Goal: Task Accomplishment & Management: Manage account settings

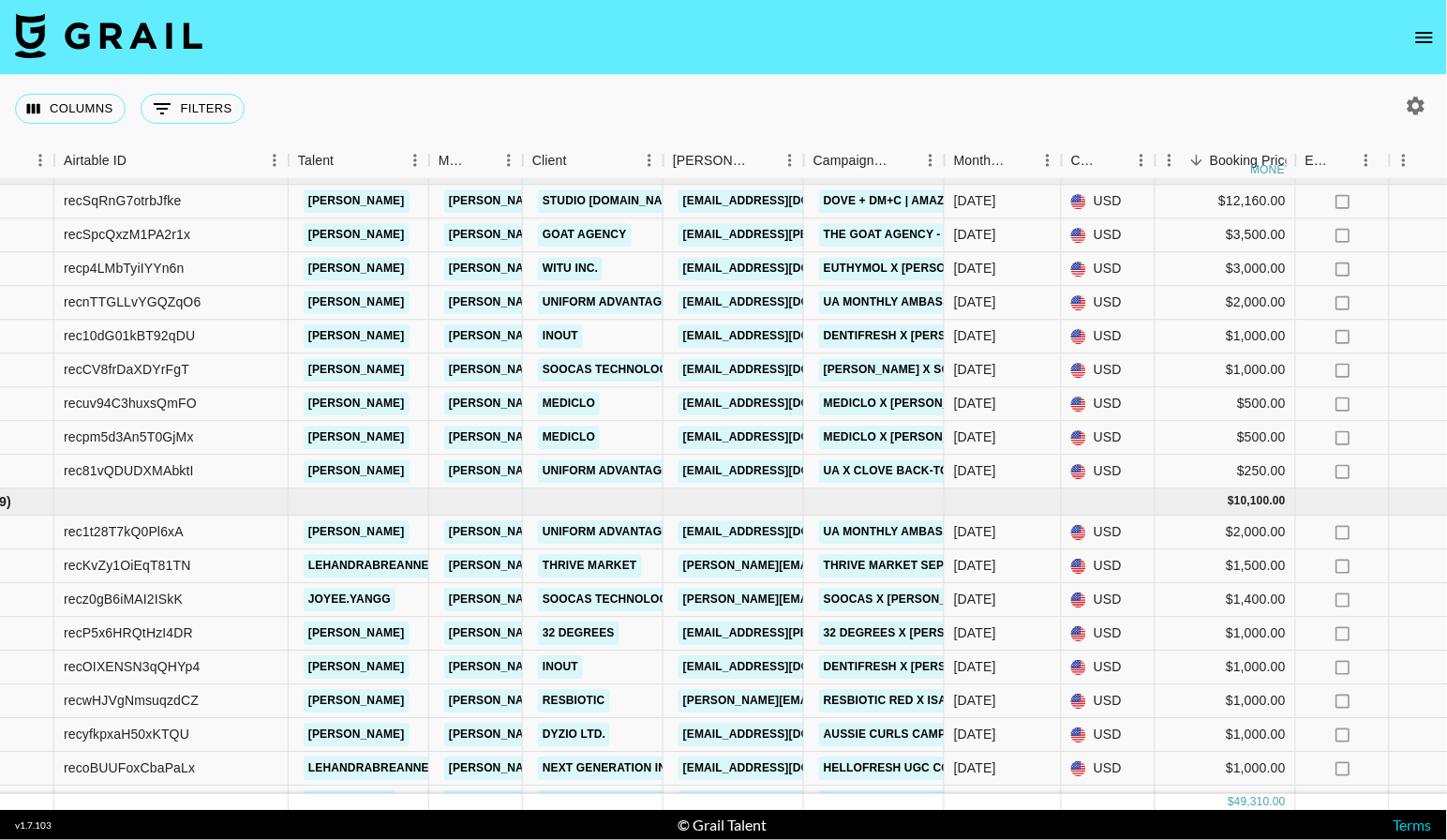
scroll to position [119, 101]
click at [597, 232] on link "Goat Agency" at bounding box center [584, 235] width 94 height 23
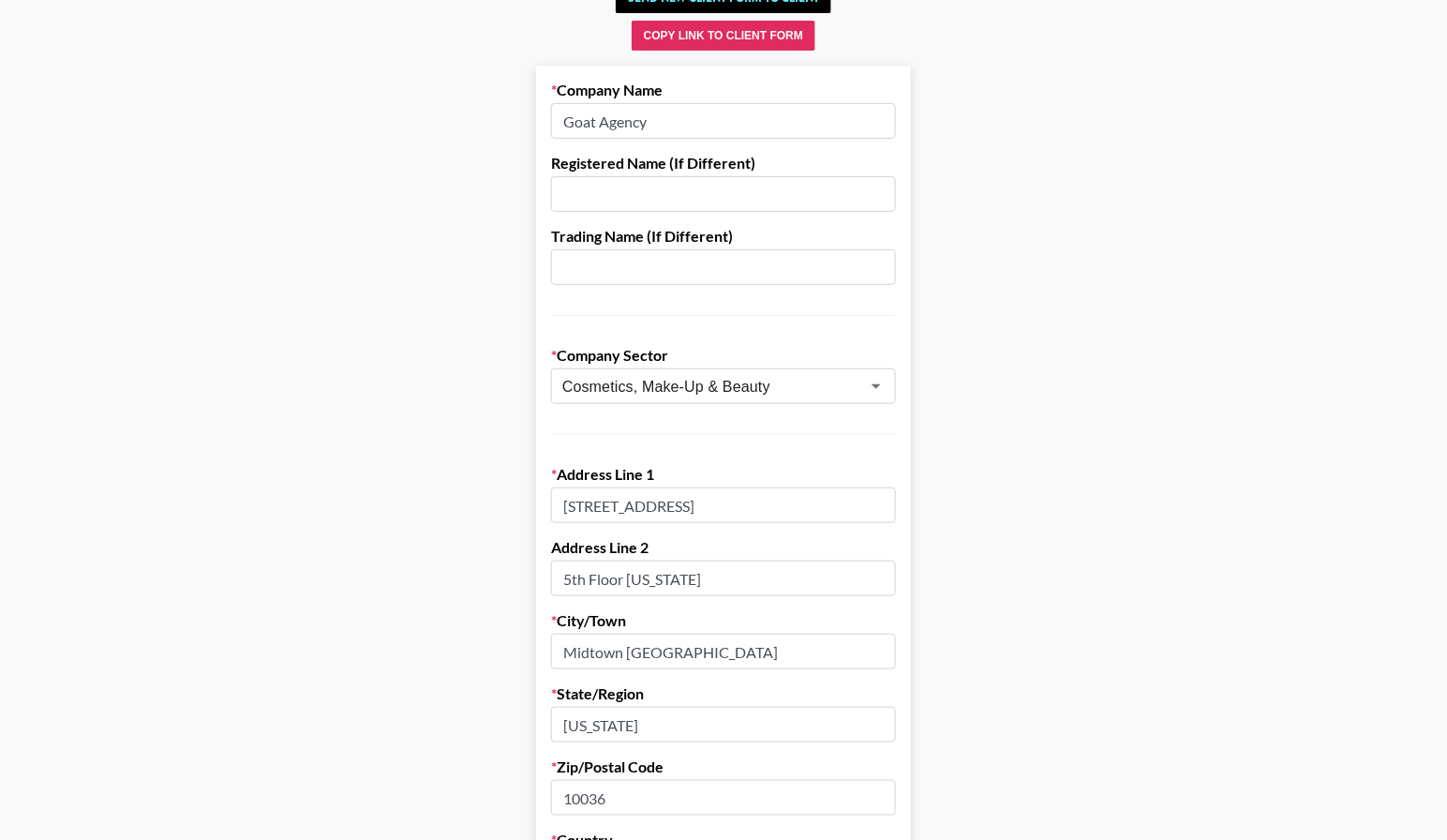
scroll to position [145, 0]
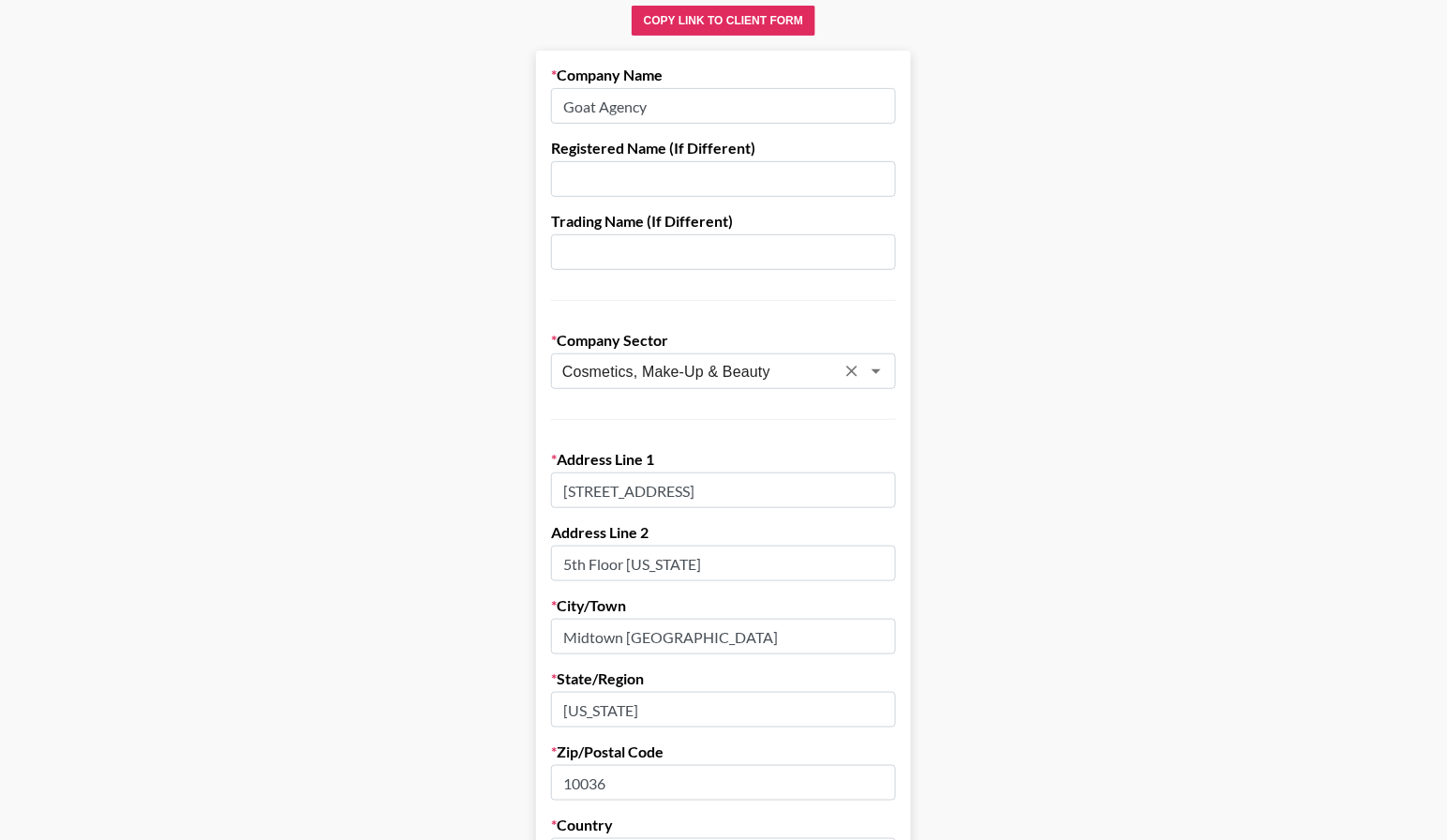
click at [875, 364] on icon "Open" at bounding box center [876, 371] width 22 height 22
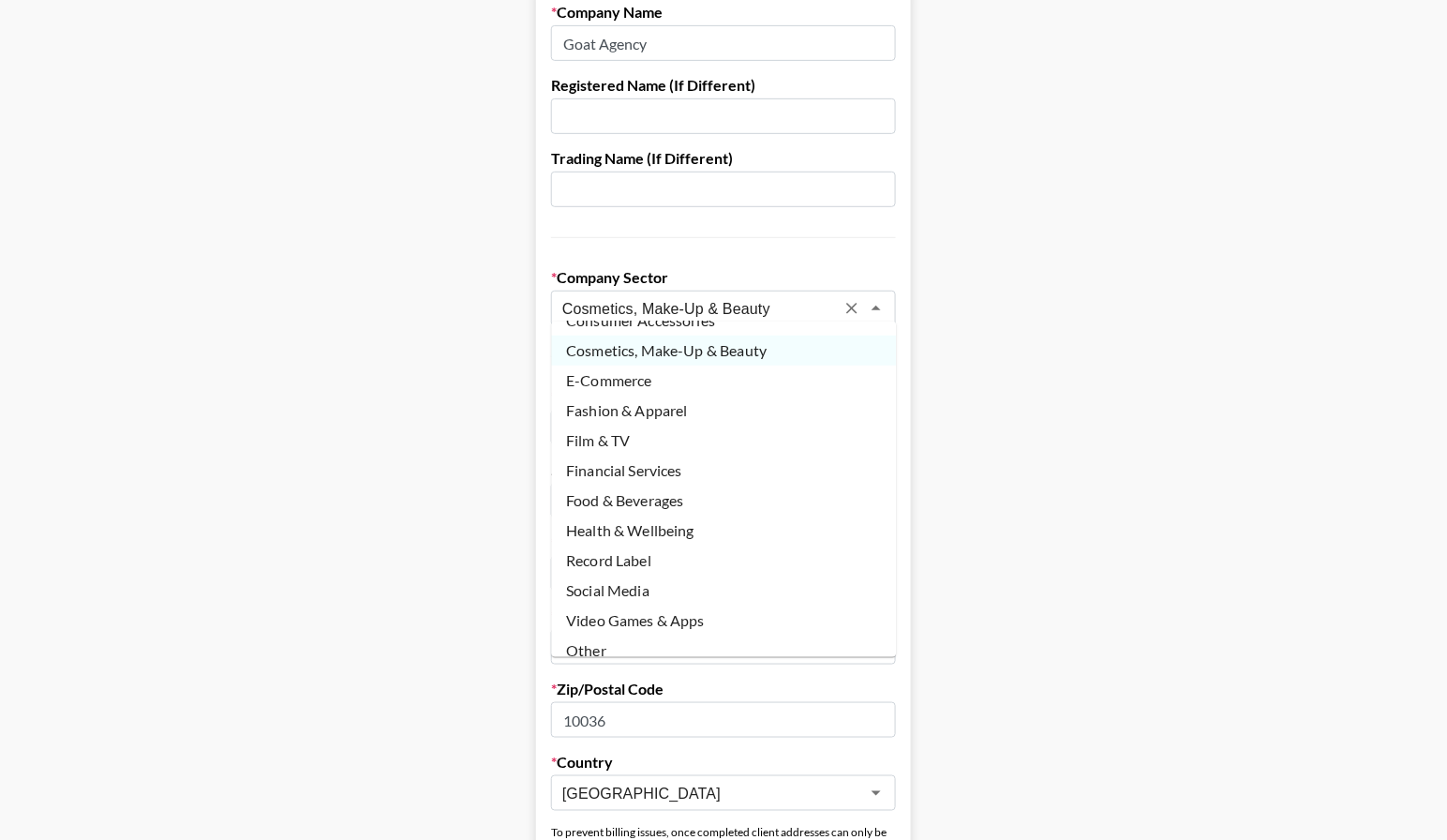
scroll to position [83, 0]
click at [625, 636] on li "Other" at bounding box center [724, 651] width 345 height 30
type input "Other"
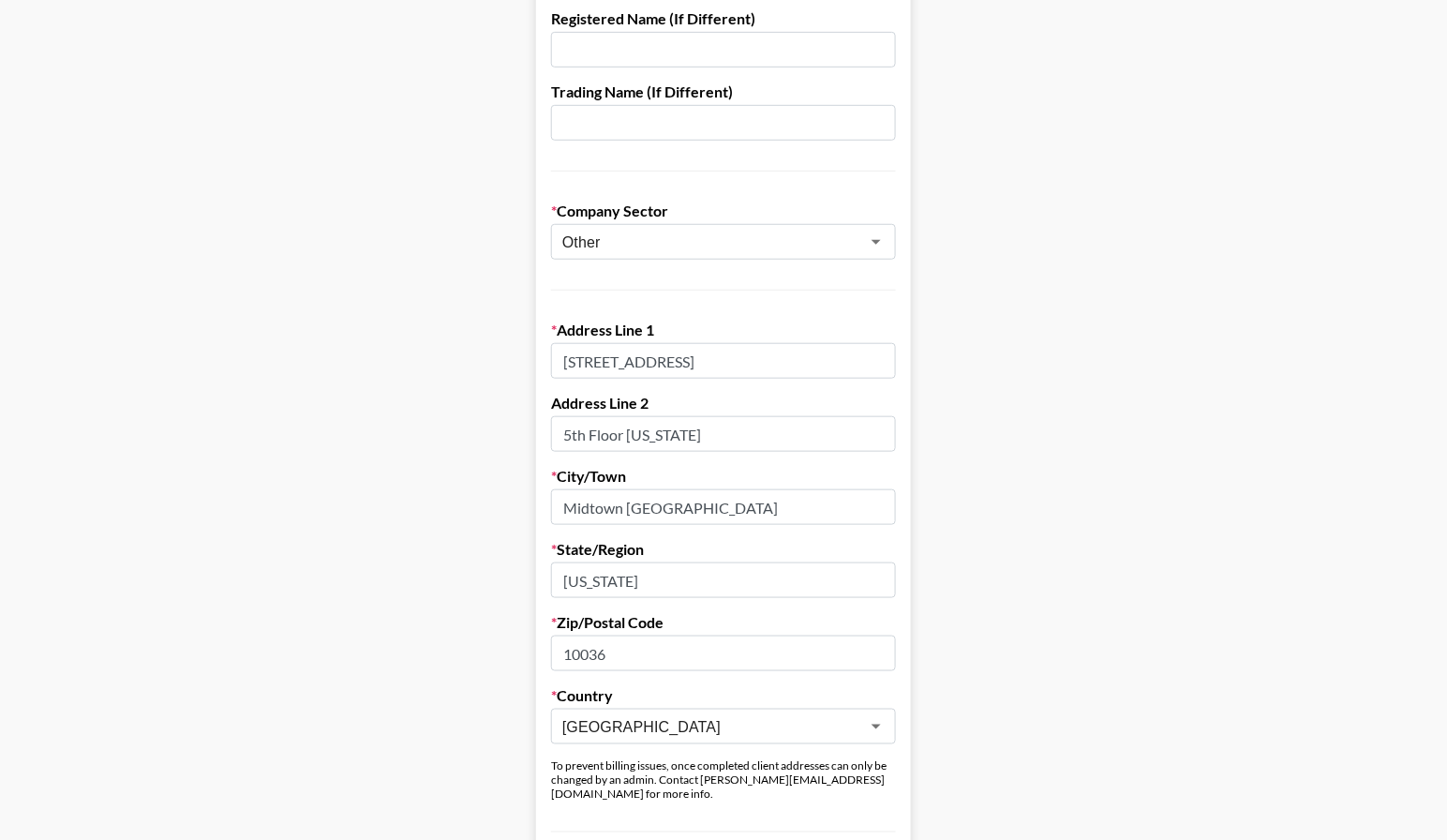
scroll to position [284, 0]
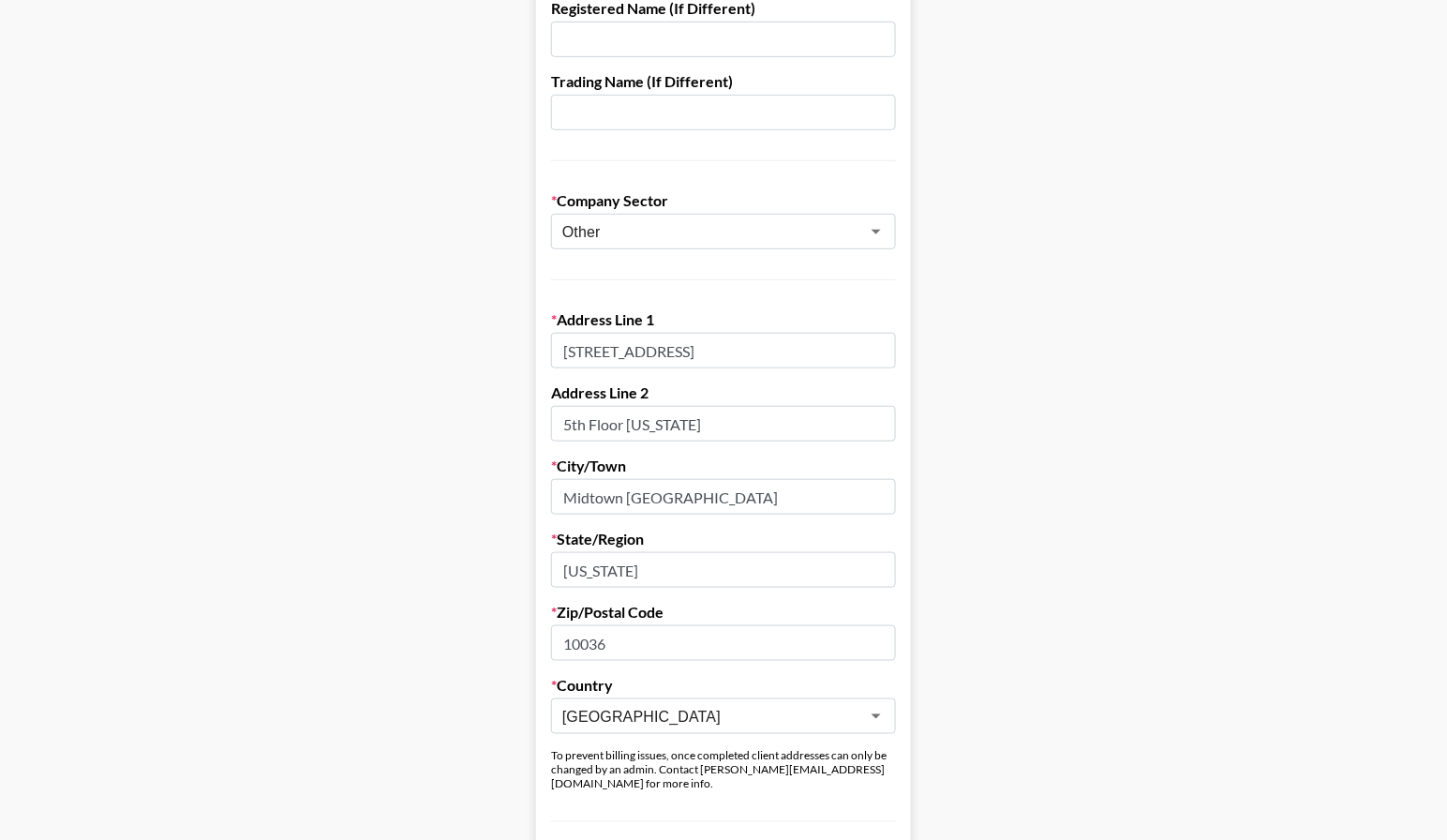
click at [655, 340] on input "1177 Avenue of the Americas" at bounding box center [723, 351] width 345 height 36
paste input "Goat Solutions USA Inc, 3 World Trade Center, 16th Floor Mailroom, New York NY …"
type input "Goat Solutions USA Inc, 3 World Trade Center, 16th Floor Mailroom, New York NY …"
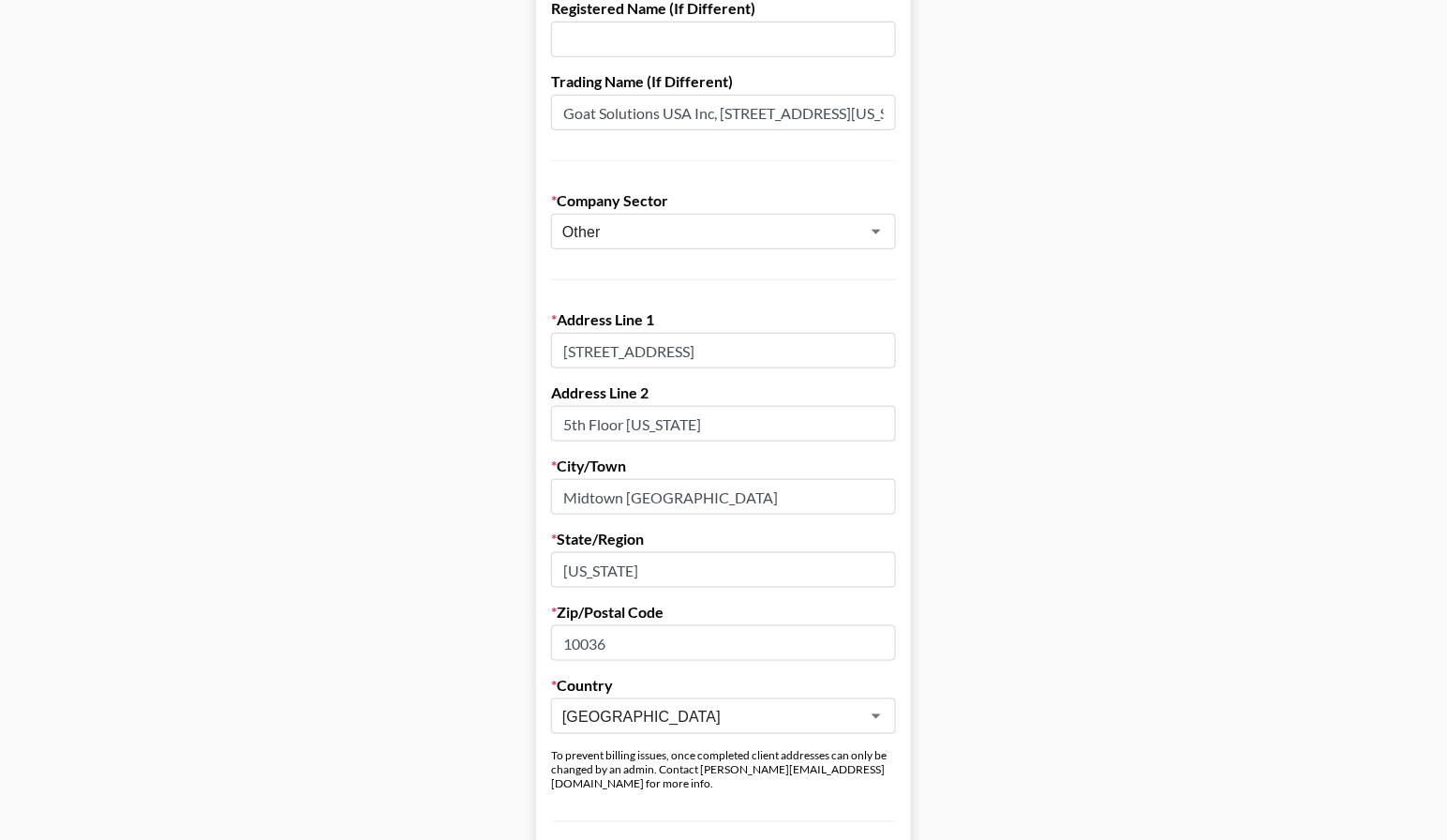
drag, startPoint x: 698, startPoint y: 116, endPoint x: 504, endPoint y: 92, distance: 195.5
click at [504, 92] on main "Send New Client Form to Client Copy Link to Client Form Company Name Goat Agenc…" at bounding box center [723, 815] width 1417 height 1988
click at [701, 102] on input "Goat Solutions USA Inc, 3 World Trade Center, 16th Floor Mailroom, New York NY …" at bounding box center [723, 112] width 345 height 36
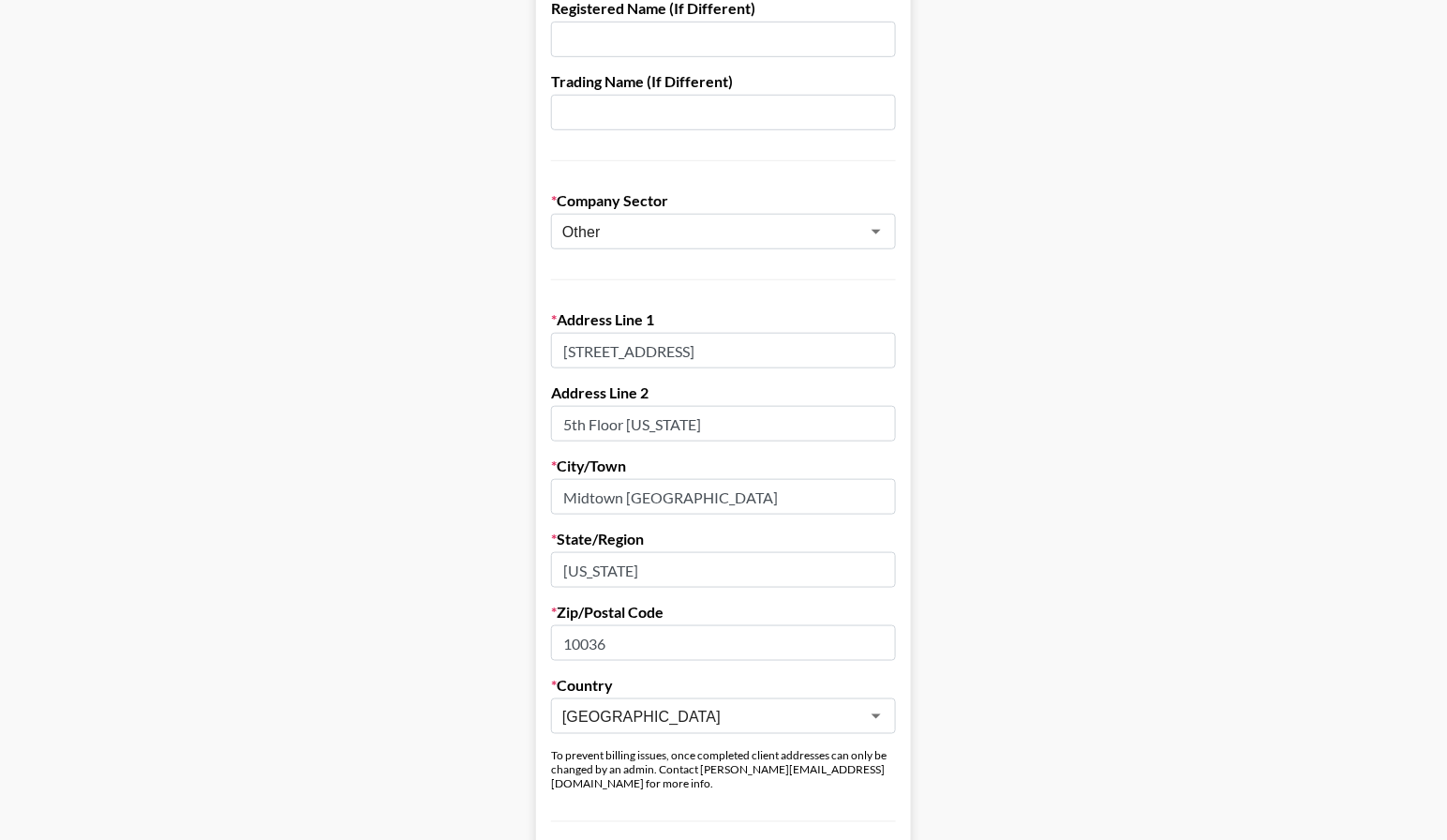
click at [420, 386] on main "Send New Client Form to Client Copy Link to Client Form Company Name Goat Agenc…" at bounding box center [723, 815] width 1417 height 1988
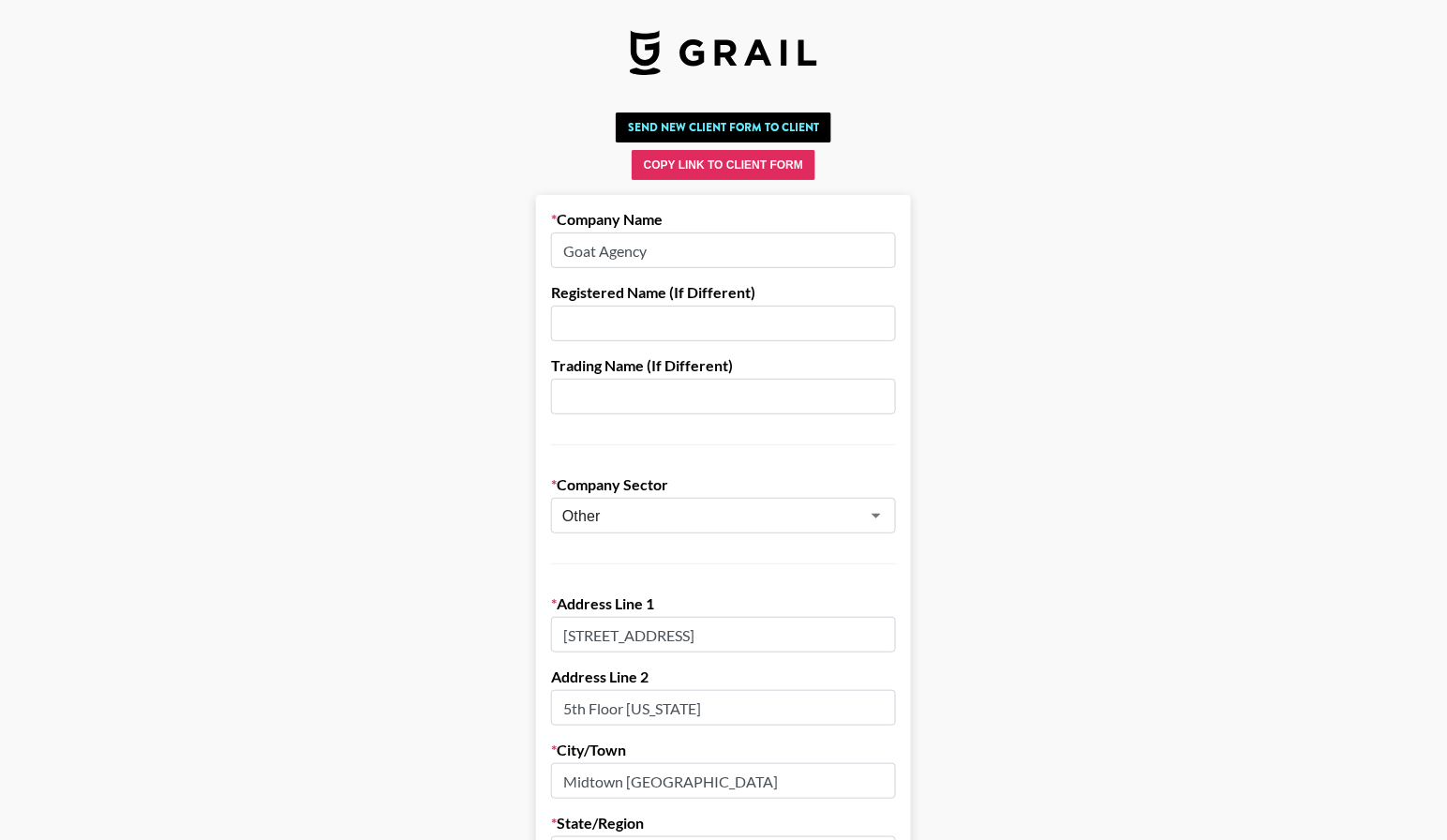
scroll to position [0, 0]
click at [717, 633] on input "1177 Avenue of the Americas" at bounding box center [723, 634] width 345 height 36
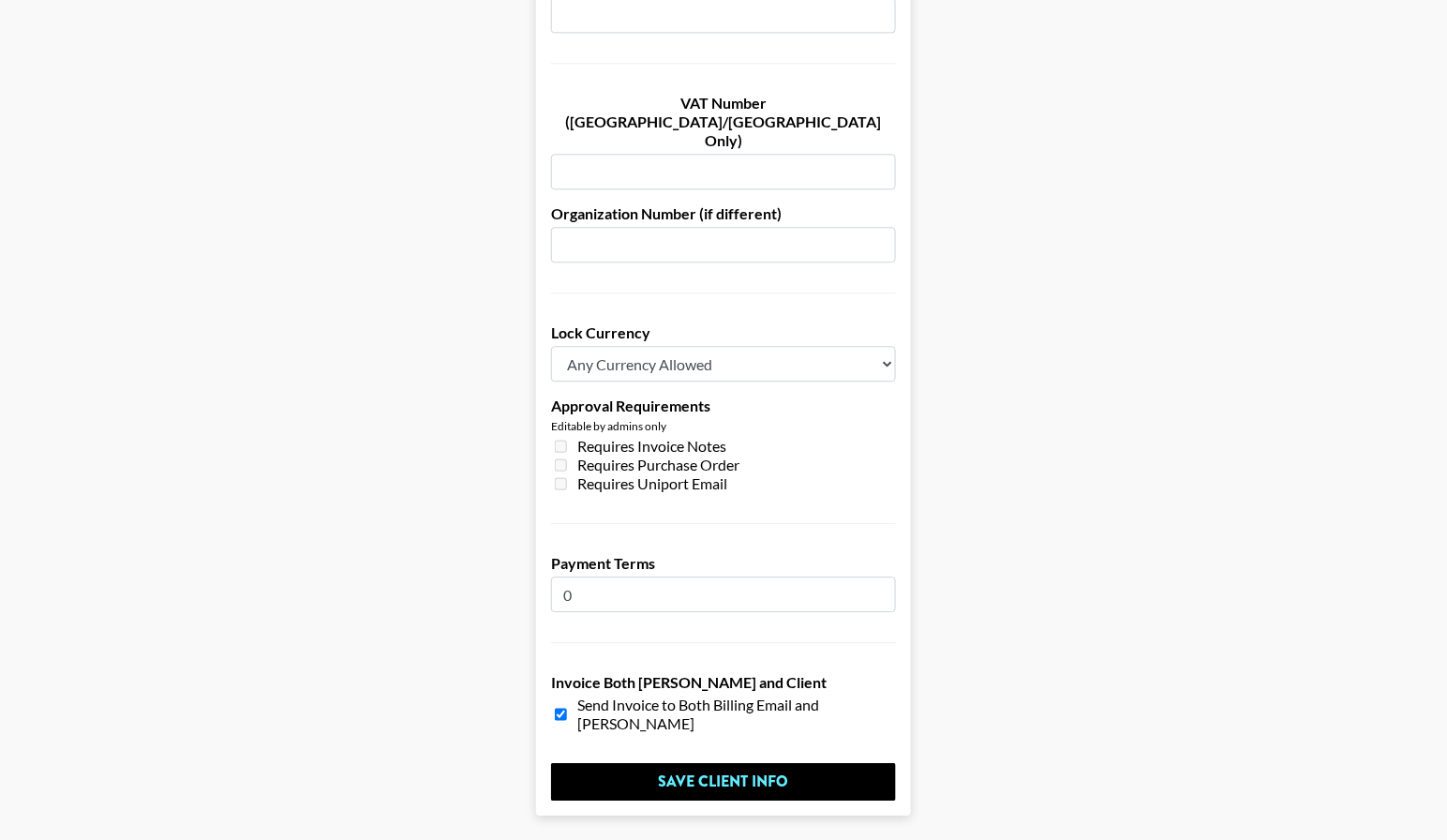
scroll to position [1276, 0]
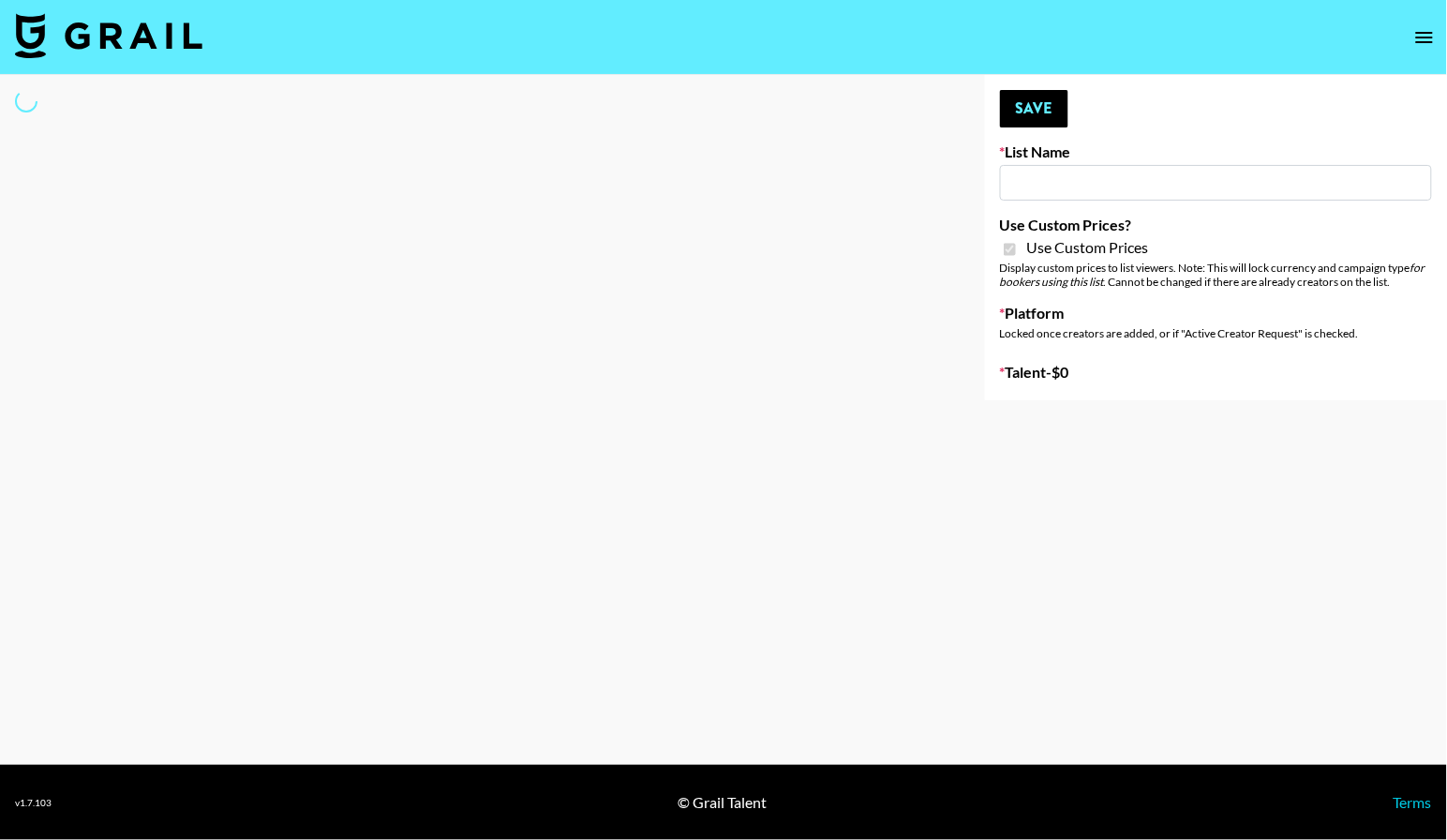
type input "Sleep & Glow"
checkbox input "true"
select select "Brand"
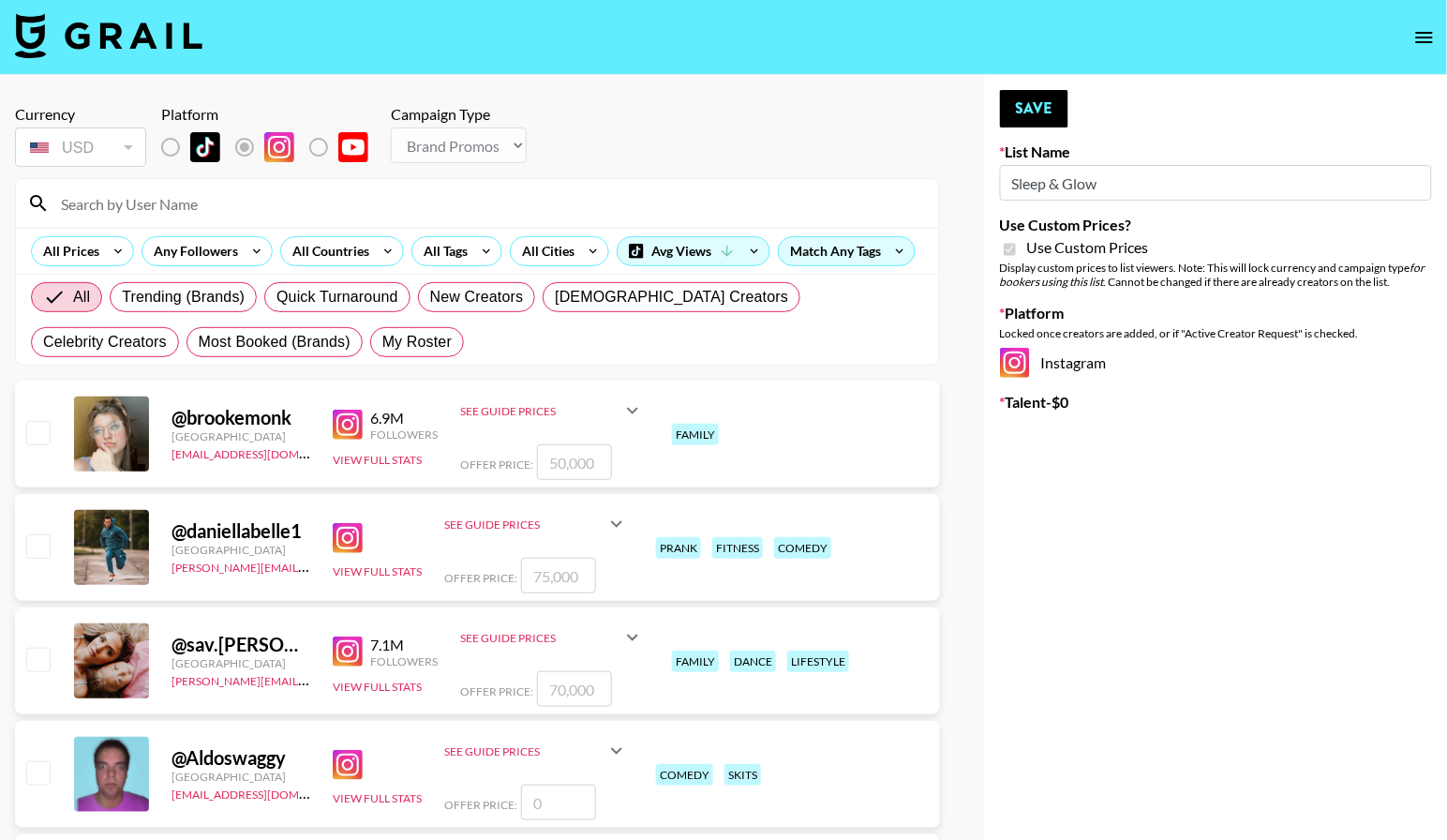
click at [128, 215] on input at bounding box center [488, 203] width 878 height 30
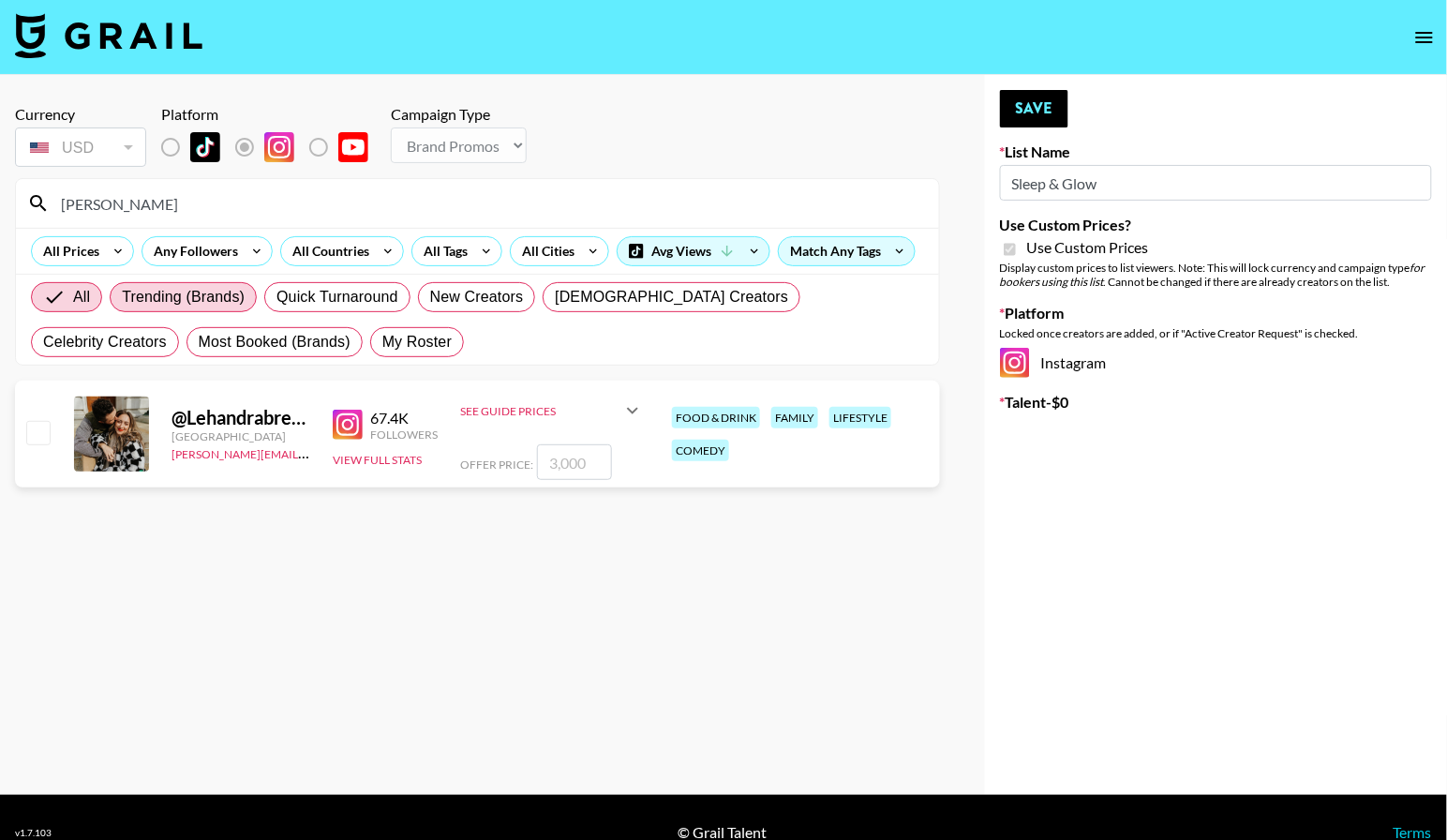
type input "[PERSON_NAME]"
drag, startPoint x: 223, startPoint y: 354, endPoint x: 41, endPoint y: 484, distance: 223.7
click at [41, 443] on input "checkbox" at bounding box center [37, 431] width 22 height 22
checkbox input "true"
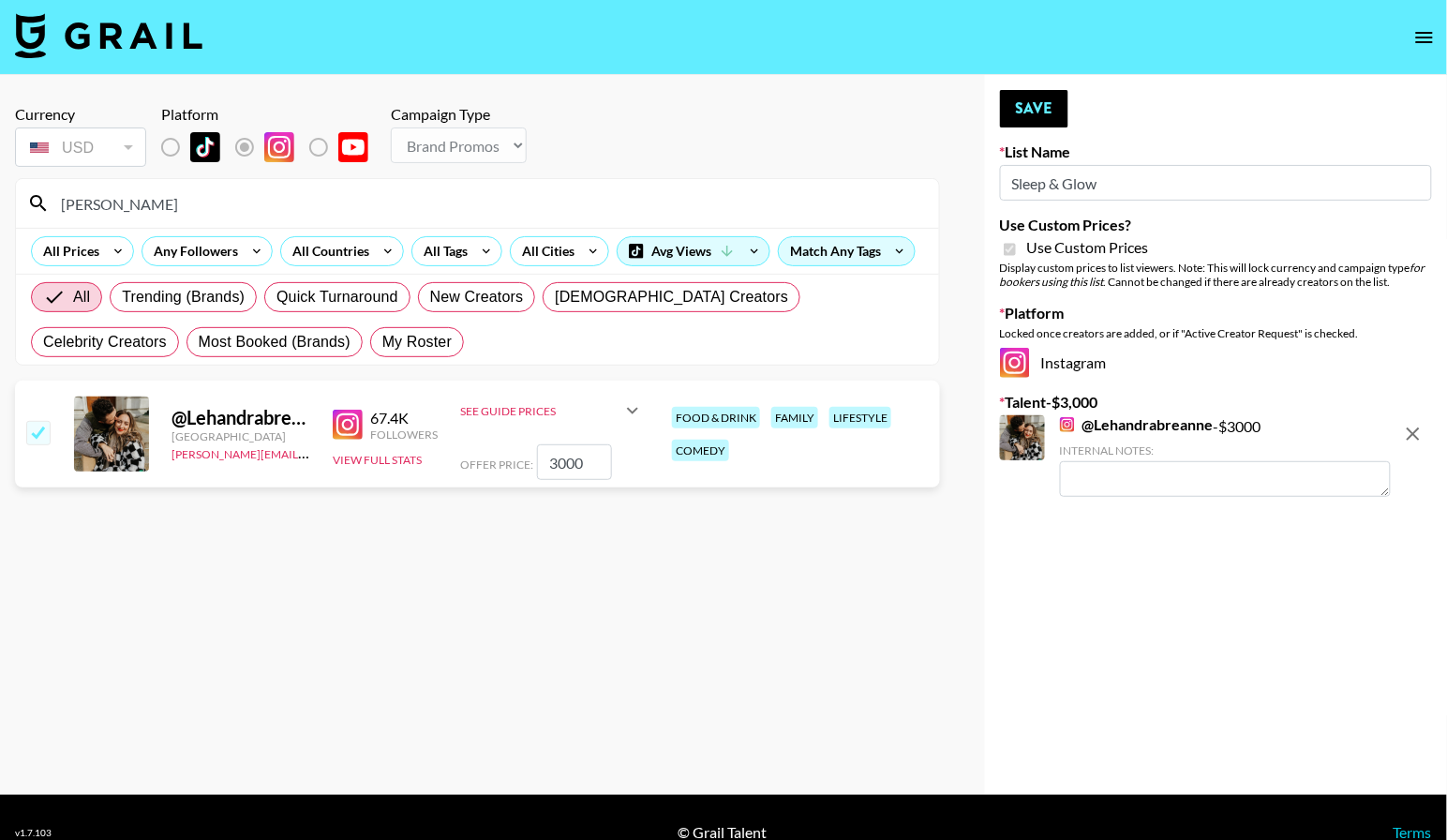
click at [573, 480] on input "3000" at bounding box center [574, 461] width 75 height 36
type input "1"
checkbox input "false"
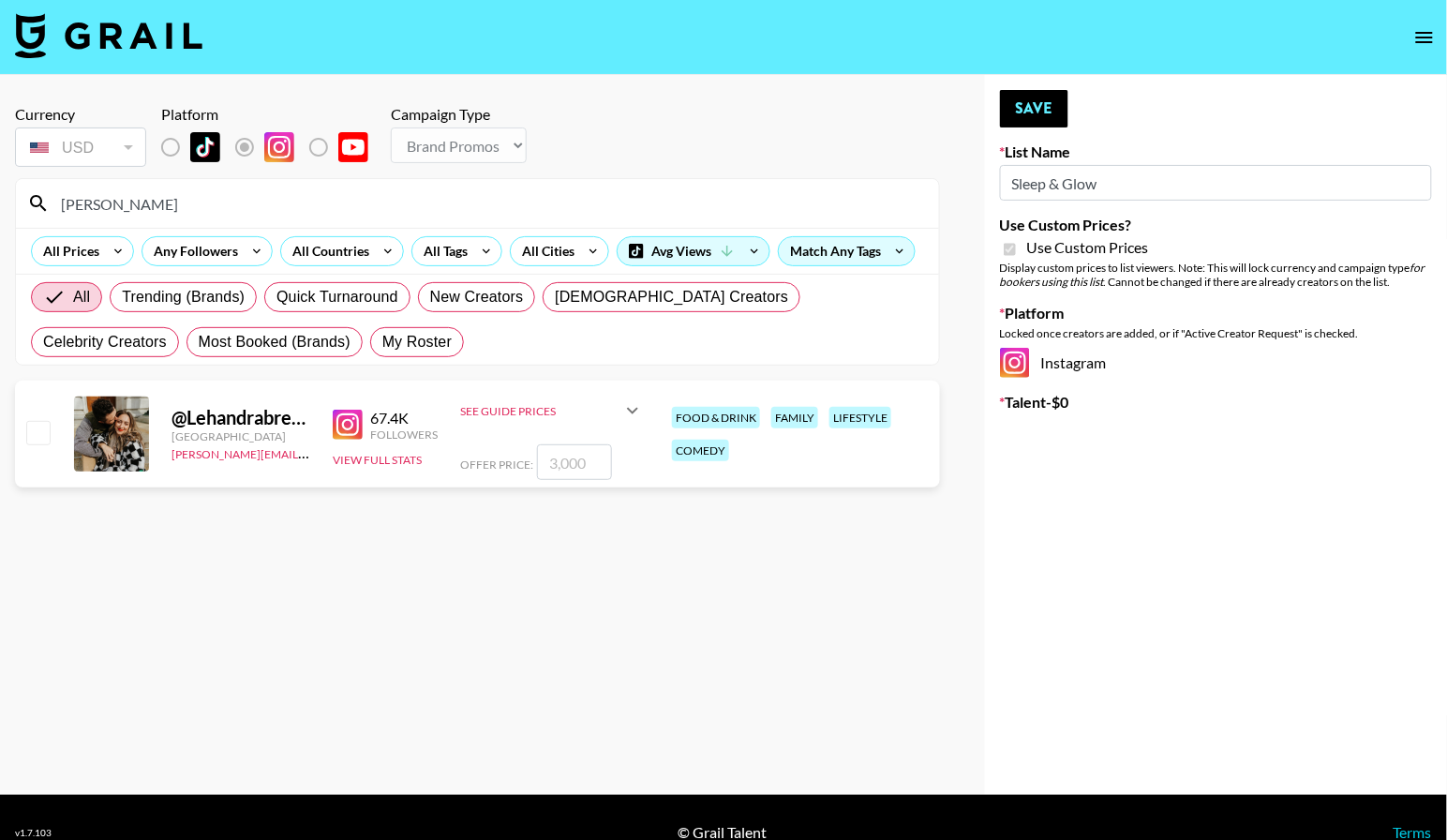
checkbox input "true"
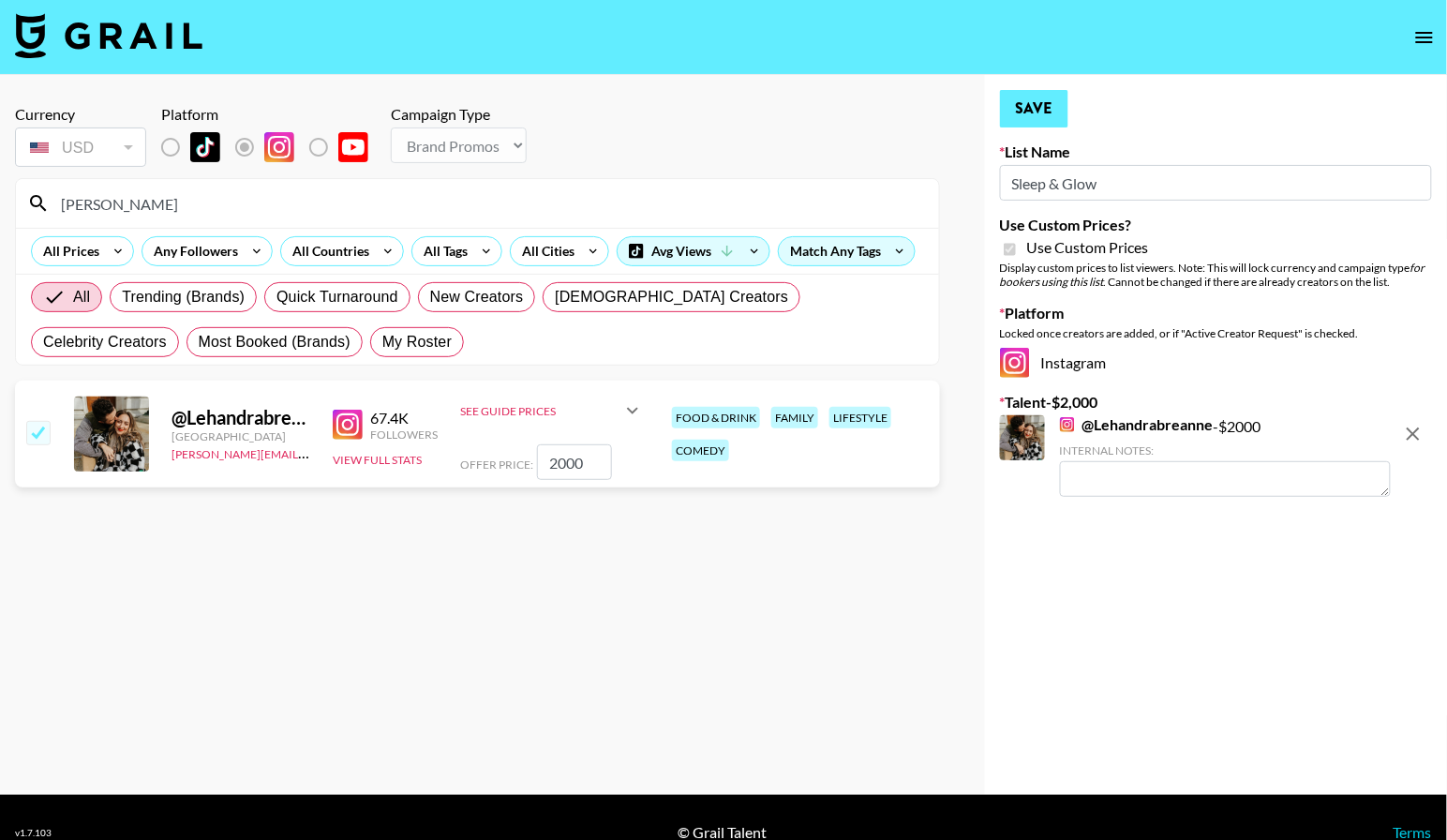
type input "2000"
click at [1048, 111] on button "Save" at bounding box center [1034, 109] width 68 height 38
